Goal: Check status: Check status

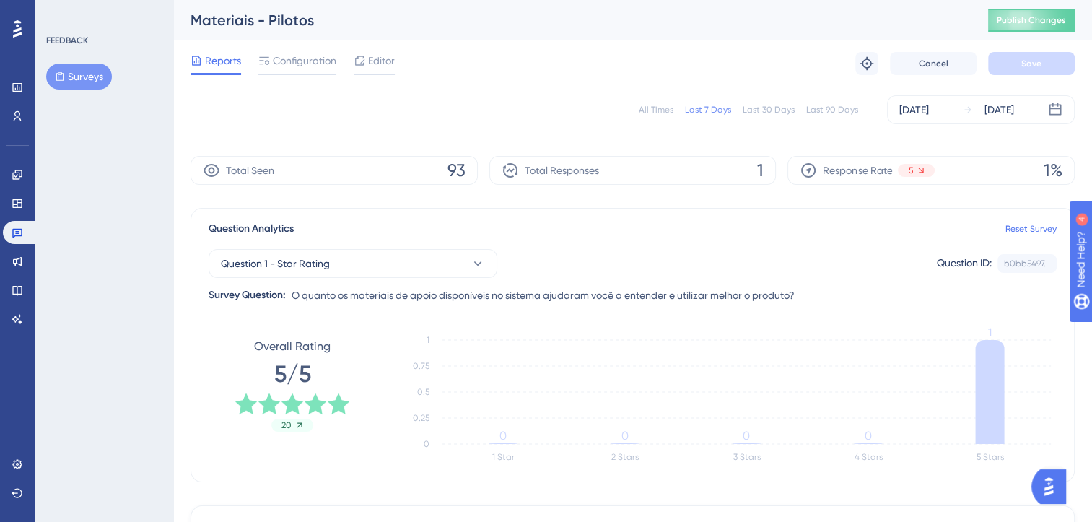
click at [663, 116] on div "All Times Last 7 Days Last 30 Days Last 90 Days Sep 23 2025 Sep 29 2025" at bounding box center [633, 109] width 884 height 29
click at [667, 111] on div "All Times" at bounding box center [656, 110] width 35 height 12
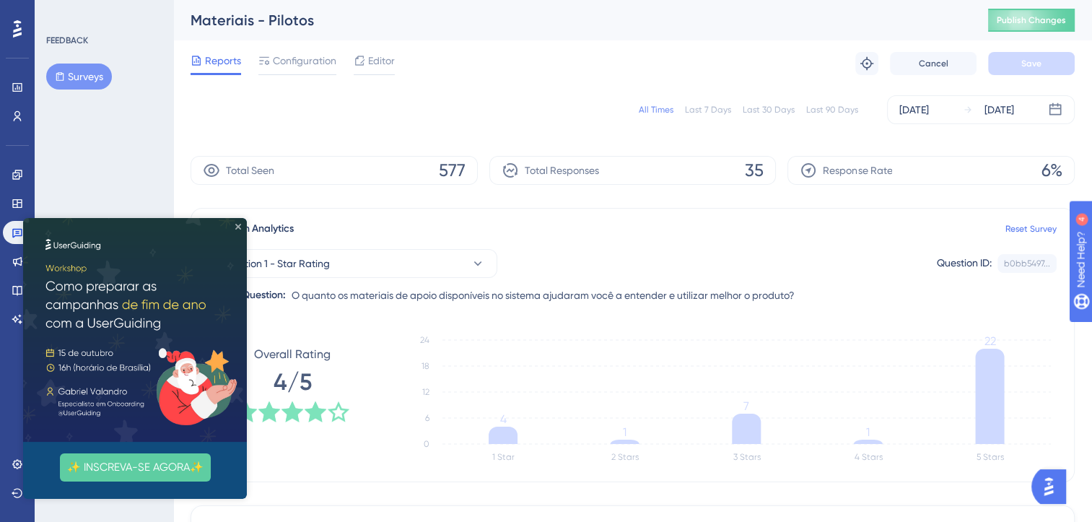
click at [239, 229] on icon "Close Preview" at bounding box center [238, 227] width 6 height 6
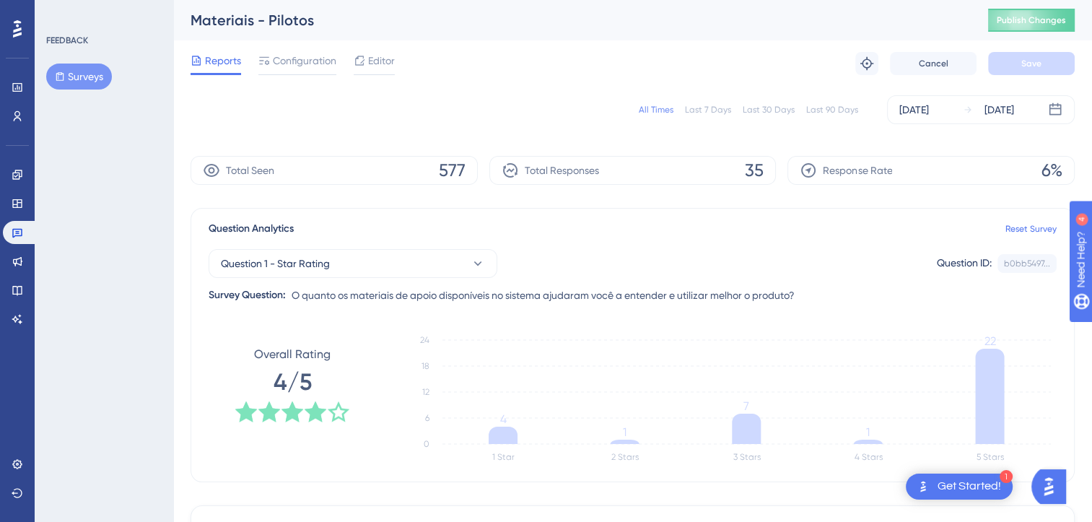
click at [719, 112] on div "Last 7 Days" at bounding box center [708, 110] width 46 height 12
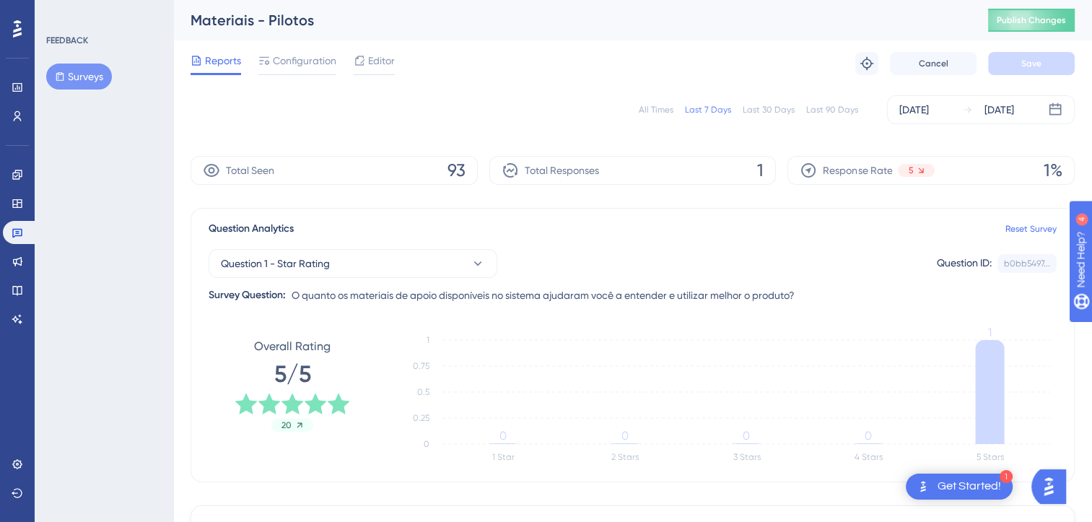
click at [662, 112] on div "All Times" at bounding box center [656, 110] width 35 height 12
